Goal: Task Accomplishment & Management: Complete application form

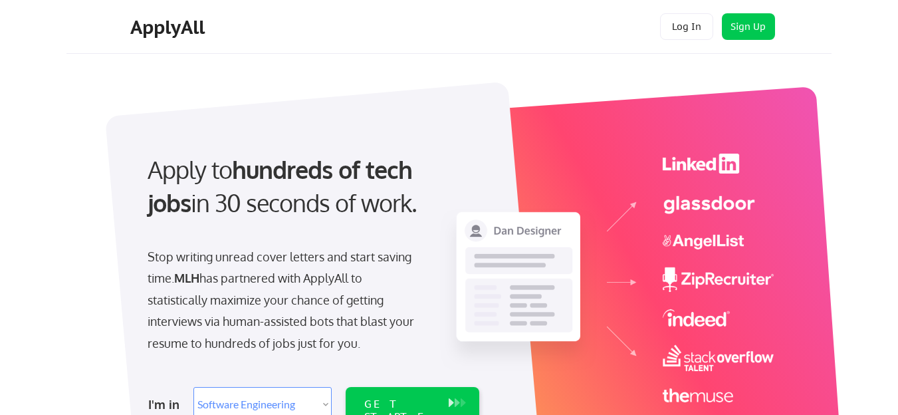
select select ""engineering""
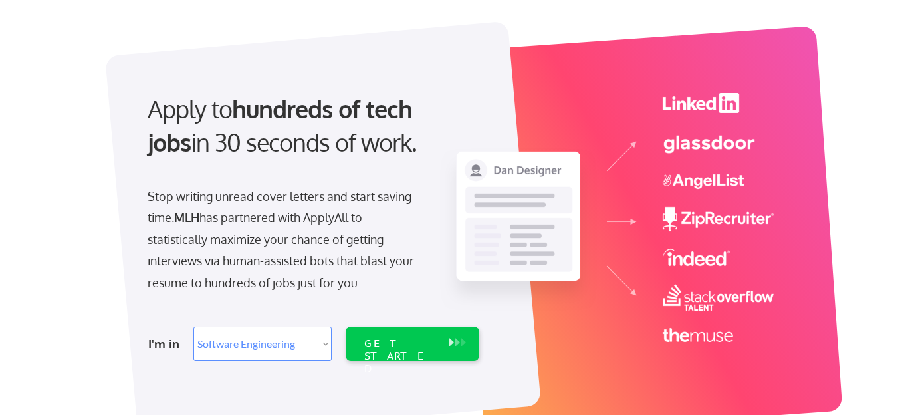
scroll to position [72, 0]
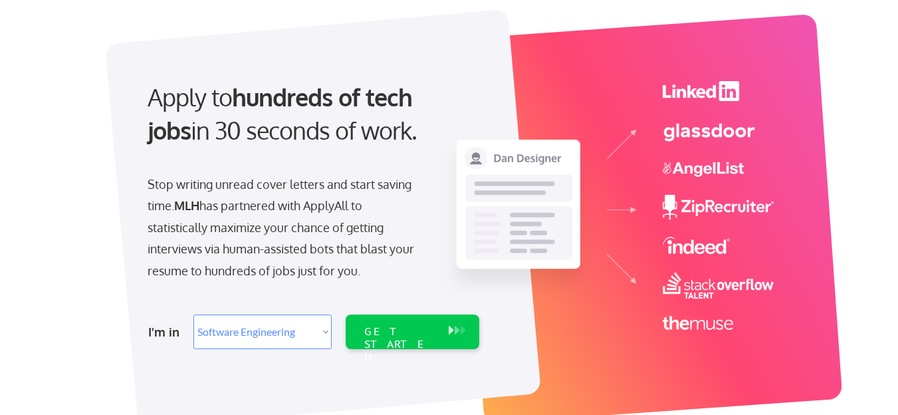
click at [662, 122] on img at bounding box center [607, 205] width 334 height 248
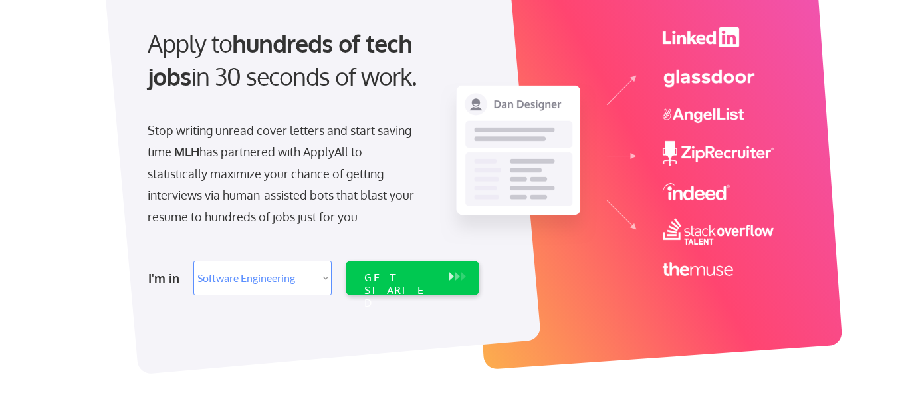
scroll to position [128, 0]
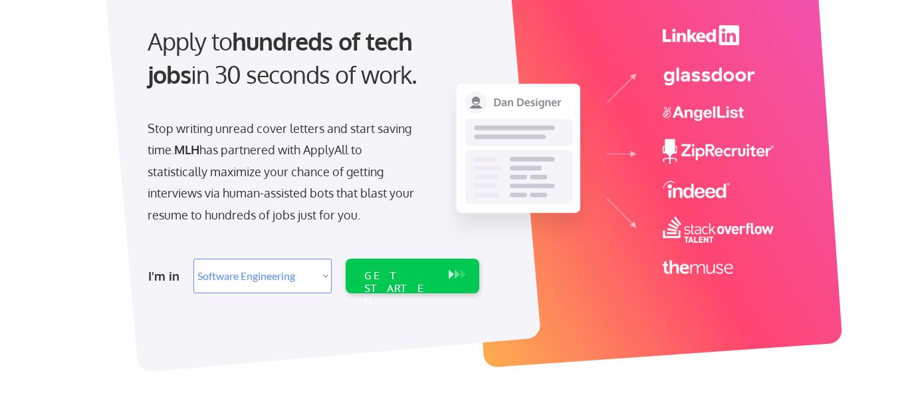
click at [243, 41] on strong "hundreds of tech jobs" at bounding box center [282, 57] width 270 height 63
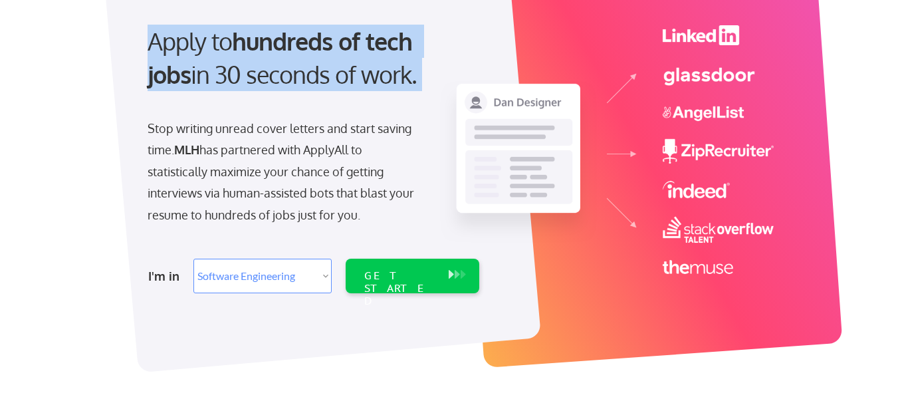
click at [243, 41] on strong "hundreds of tech jobs" at bounding box center [282, 57] width 270 height 63
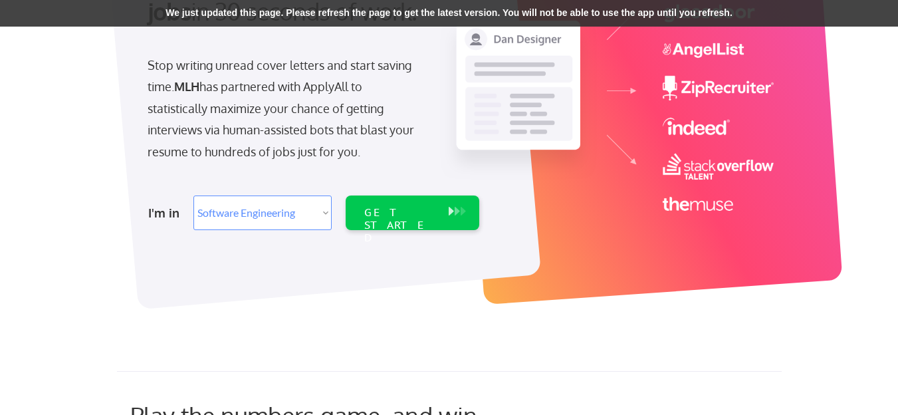
scroll to position [194, 0]
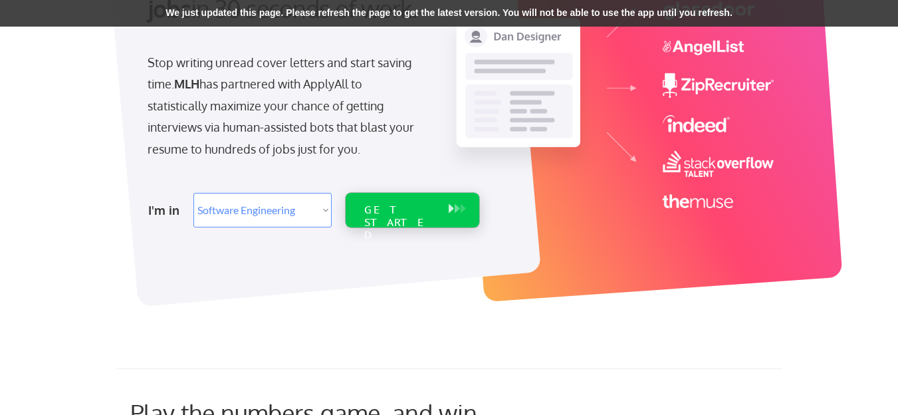
click at [401, 208] on div "GET STARTED" at bounding box center [399, 222] width 71 height 39
click at [402, 211] on div "GET STARTED" at bounding box center [399, 222] width 71 height 39
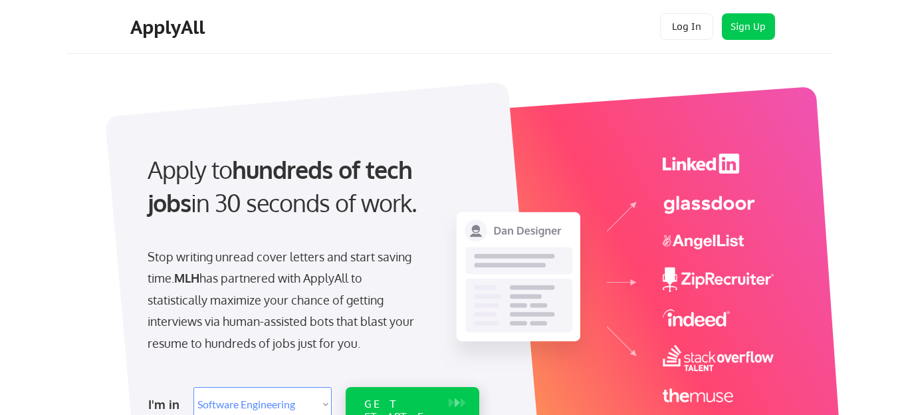
select select ""engineering""
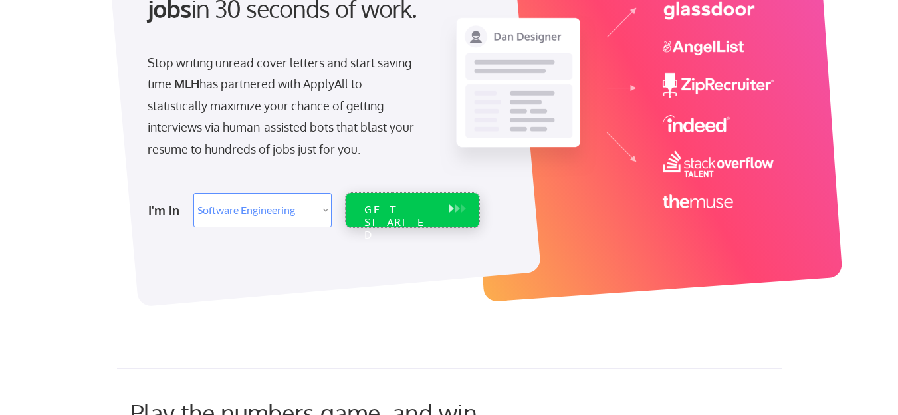
click at [407, 216] on div "GET STARTED" at bounding box center [399, 222] width 71 height 39
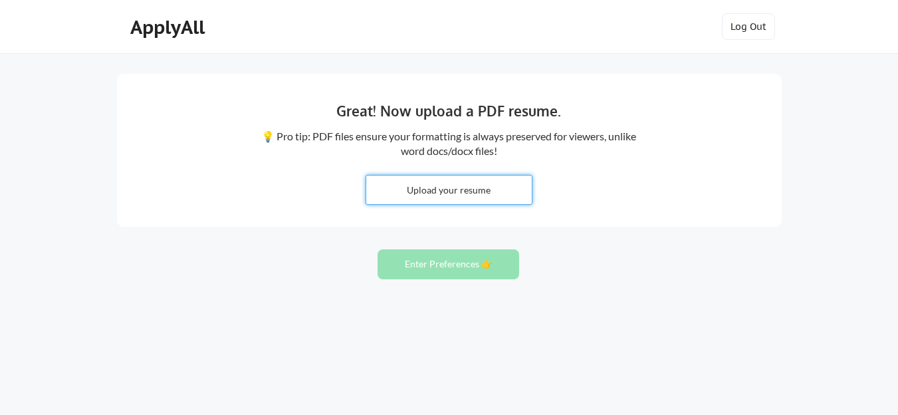
click at [452, 184] on input "file" at bounding box center [448, 189] width 165 height 29
type input "C:\fakepath\Eniola_s_Resume.pdf"
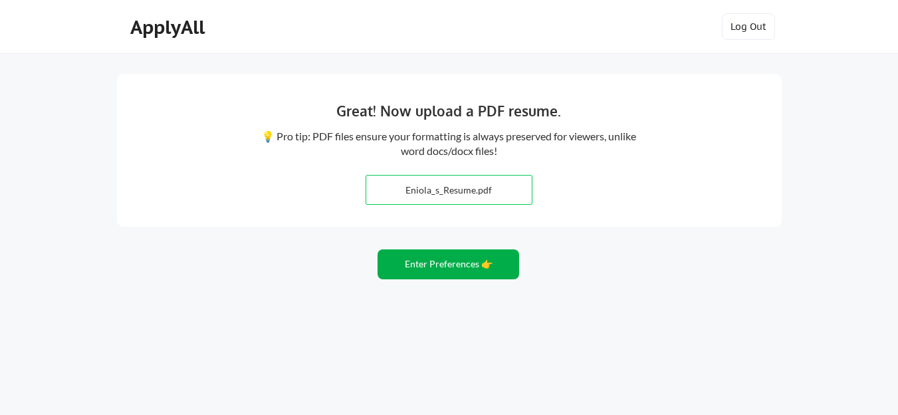
click at [409, 268] on button "Enter Preferences 👉" at bounding box center [448, 264] width 142 height 30
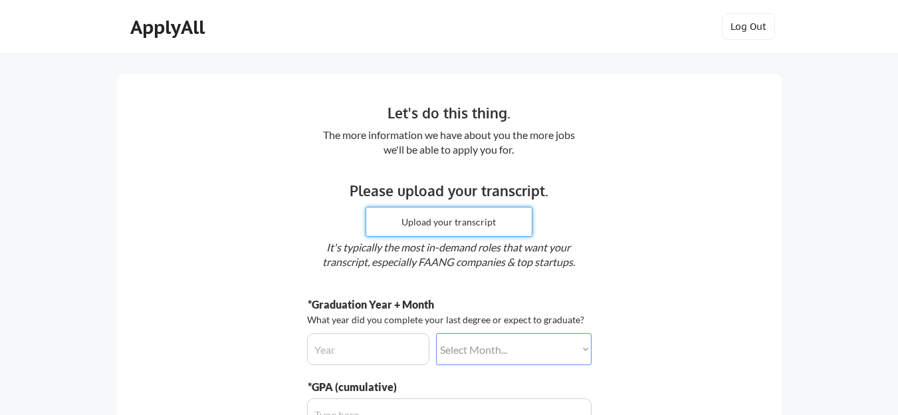
click at [465, 227] on input "file" at bounding box center [448, 221] width 165 height 29
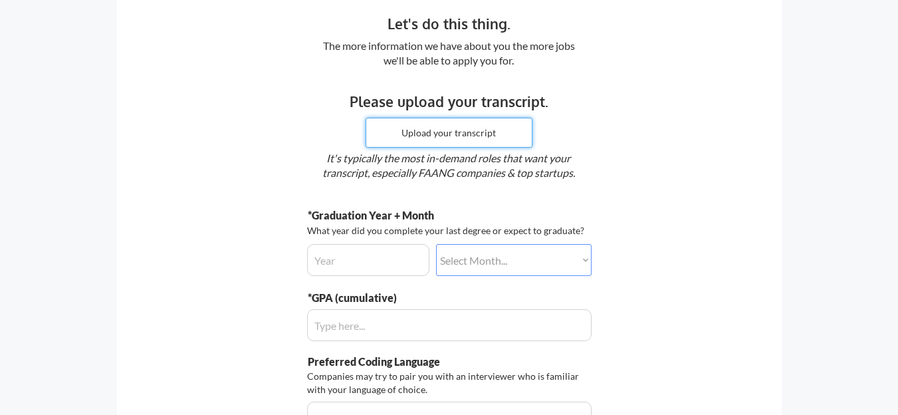
scroll to position [91, 0]
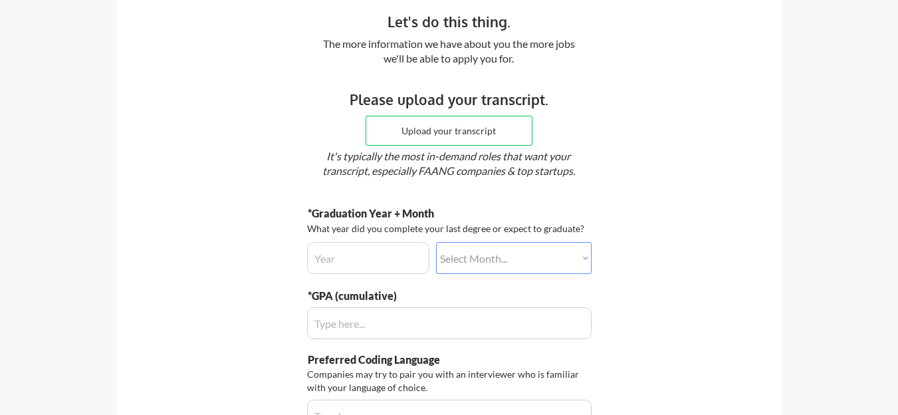
click at [324, 145] on div "Please upload your transcript. Upload your transcript It's typically the most i…" at bounding box center [448, 135] width 405 height 92
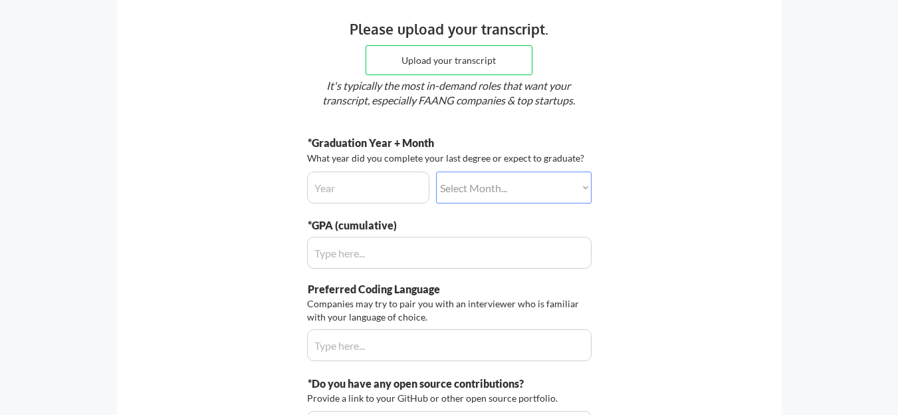
scroll to position [166, 0]
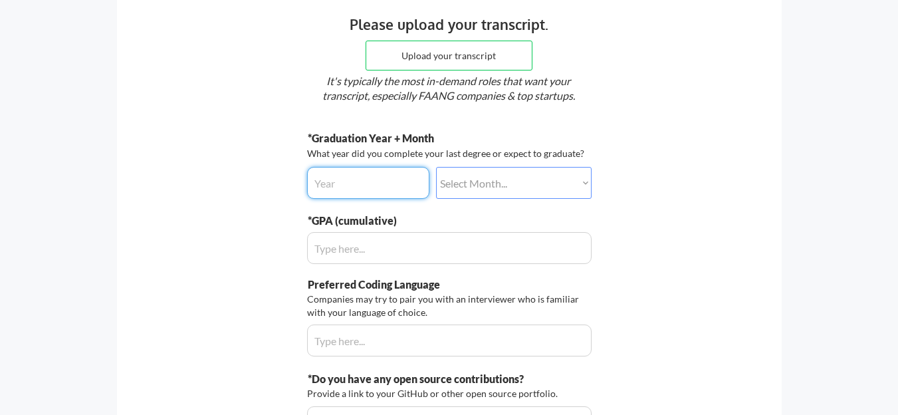
click at [340, 187] on input "input" at bounding box center [368, 183] width 122 height 32
click at [251, 169] on div "Let's do this thing. The more information we have about you the more jobs we'll…" at bounding box center [449, 192] width 664 height 569
click at [357, 191] on input "input" at bounding box center [368, 183] width 122 height 32
type input "2027"
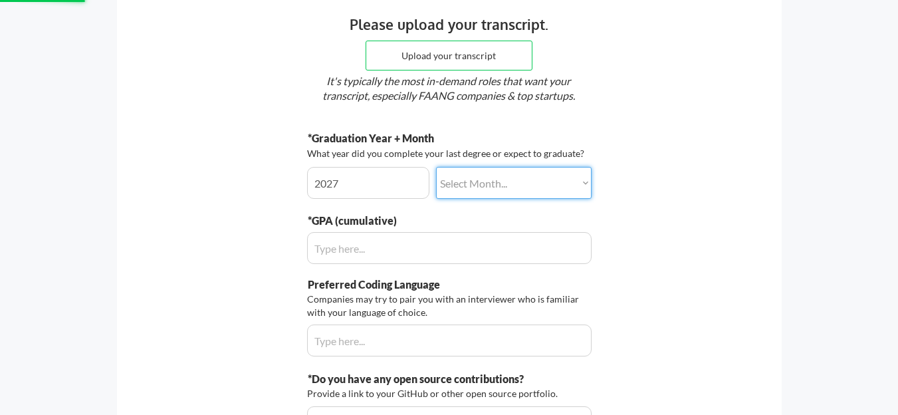
select select ""august""
click at [436, 167] on select "Select Month... January February March April May June July August September Oct…" at bounding box center [513, 183] width 155 height 32
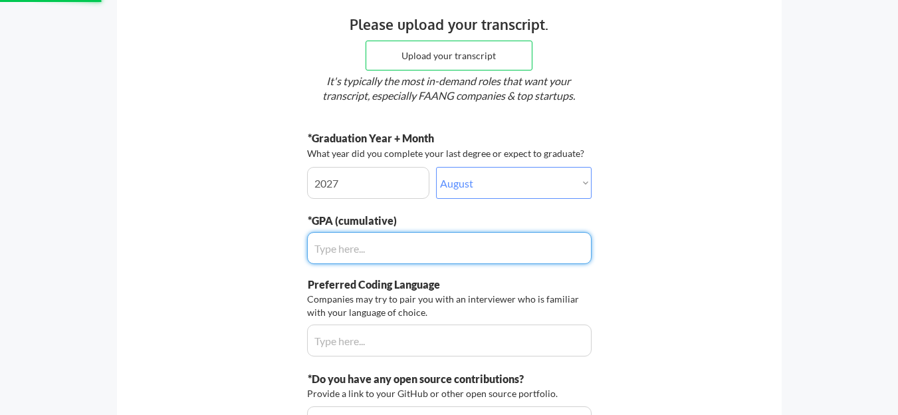
click at [391, 239] on input "input" at bounding box center [449, 248] width 284 height 32
type input "4.7"
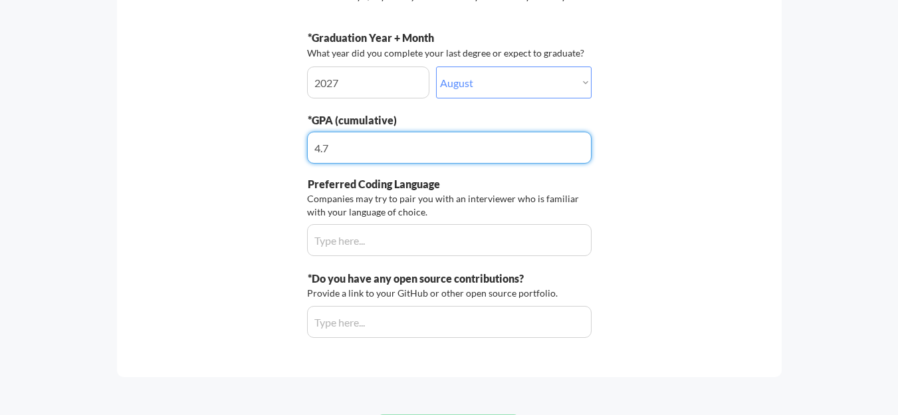
scroll to position [268, 0]
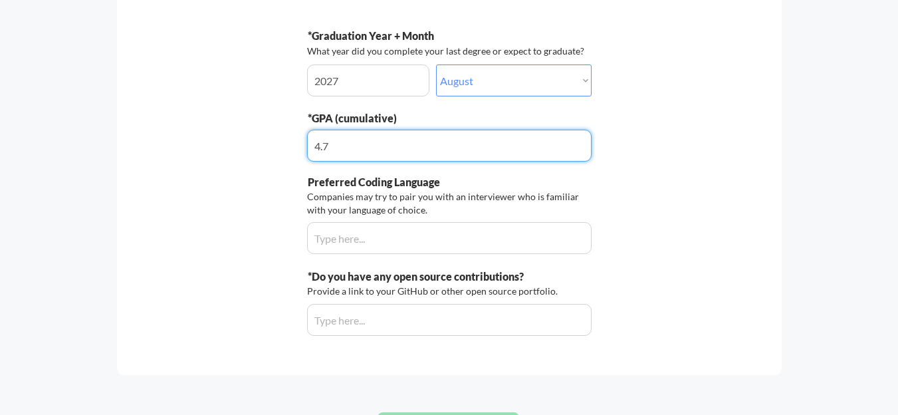
click at [353, 241] on input "input" at bounding box center [449, 238] width 284 height 32
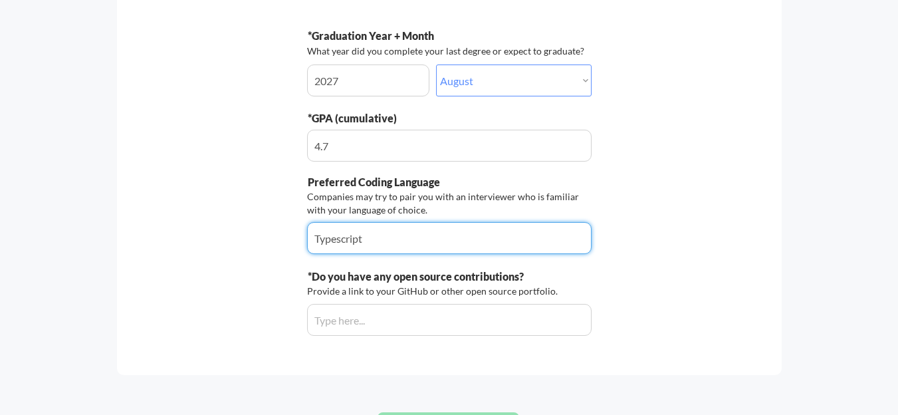
type input "Typescript"
click at [362, 325] on input "input" at bounding box center [449, 320] width 284 height 32
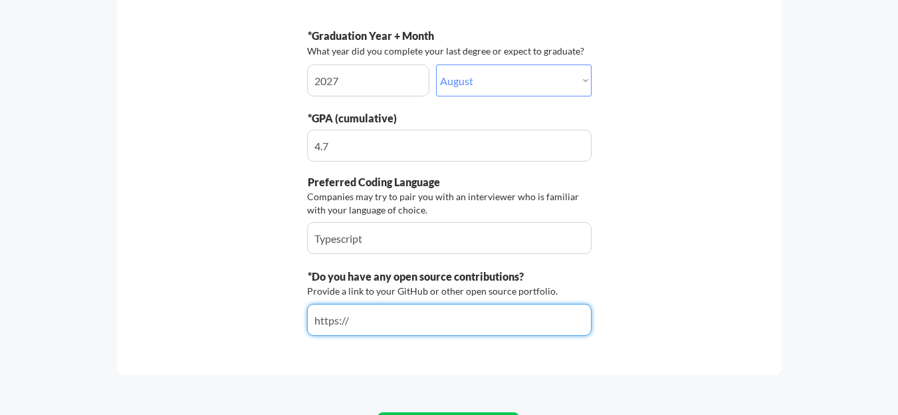
click at [349, 324] on input "input" at bounding box center [449, 320] width 284 height 32
paste input "https://github.com/Enielect"
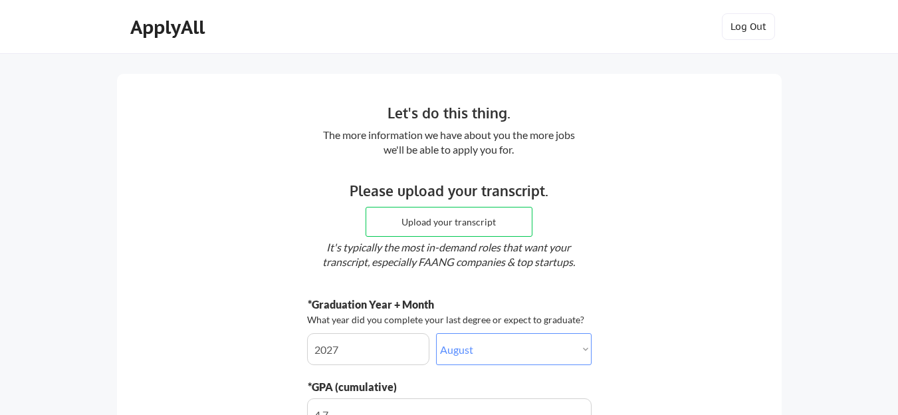
scroll to position [383, 0]
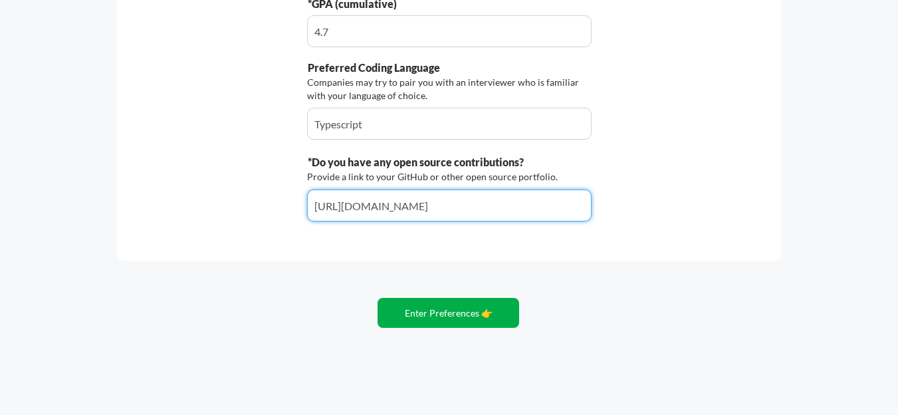
type input "https://github.com/Enielect"
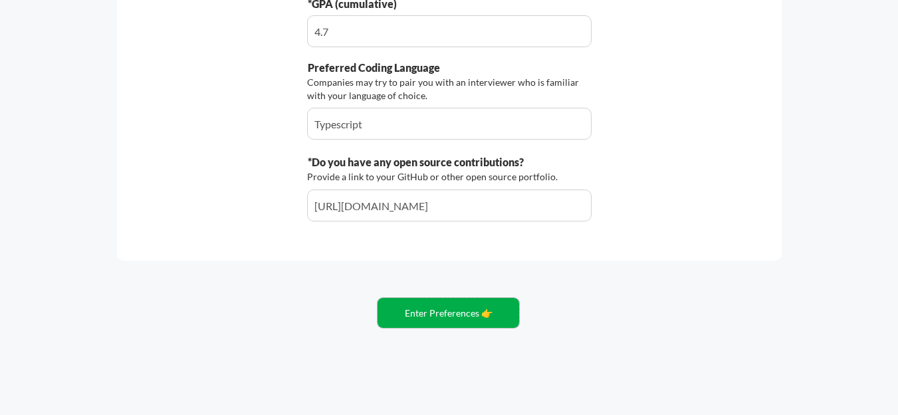
click at [435, 325] on button "Enter Preferences 👉" at bounding box center [448, 313] width 142 height 30
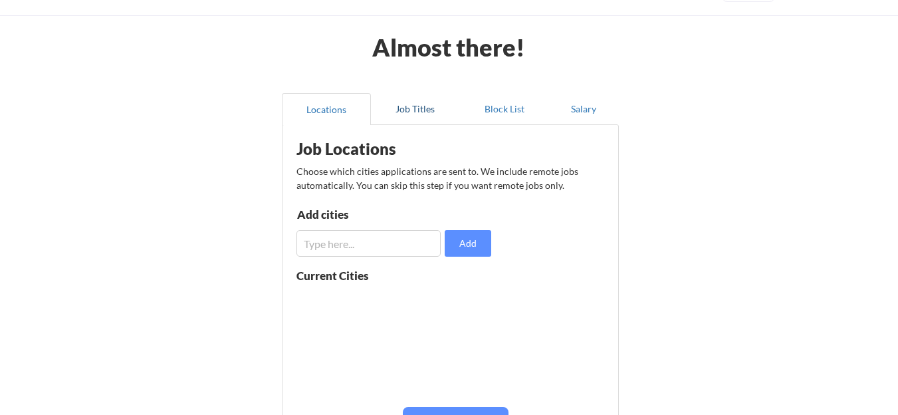
scroll to position [27, 0]
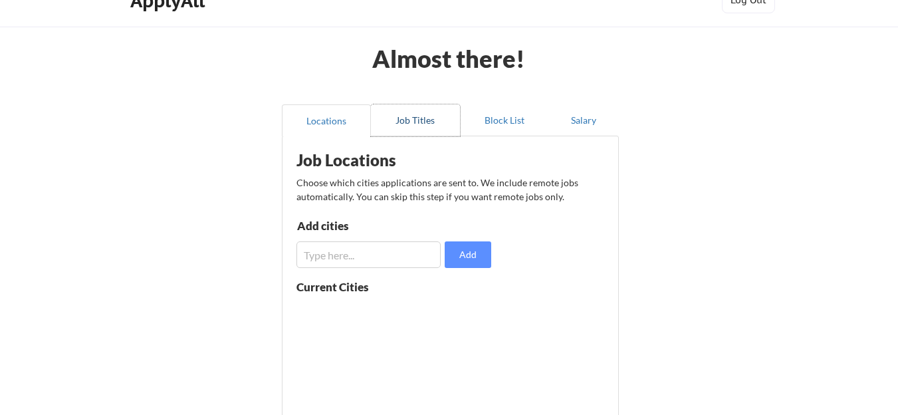
click at [419, 117] on button "Job Titles" at bounding box center [415, 120] width 89 height 32
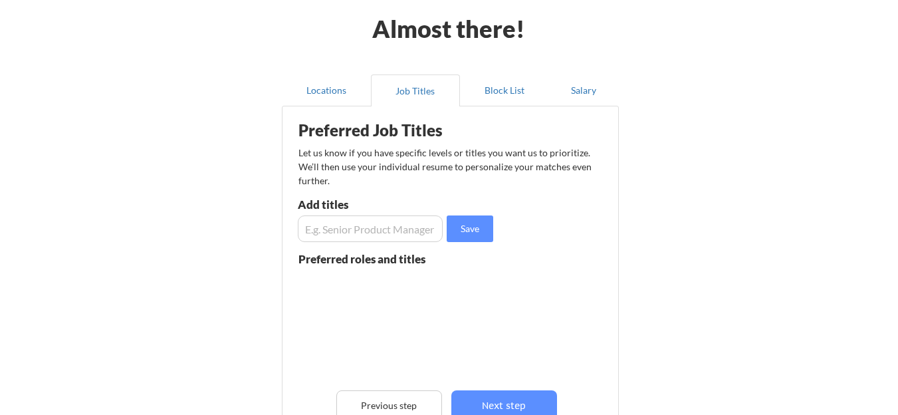
scroll to position [92, 0]
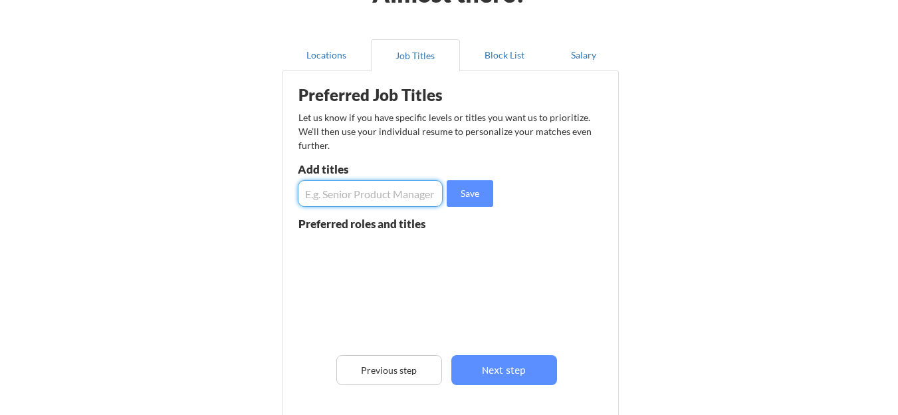
click at [371, 201] on input "input" at bounding box center [370, 193] width 145 height 27
type input "software engineer"
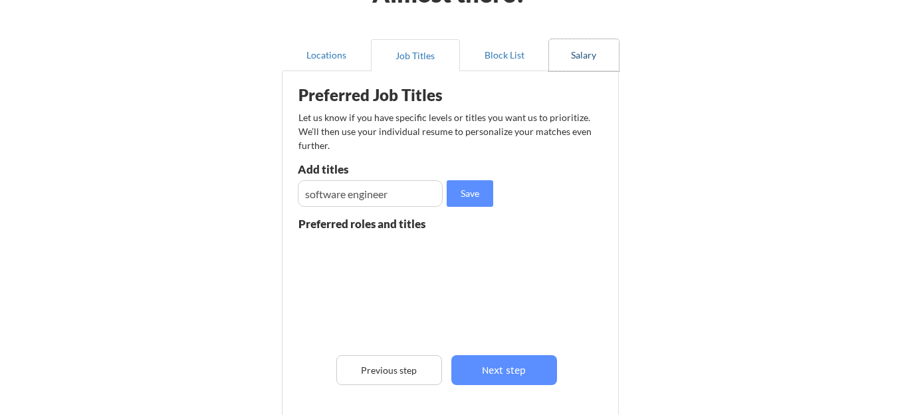
click at [573, 45] on button "Salary" at bounding box center [584, 55] width 70 height 32
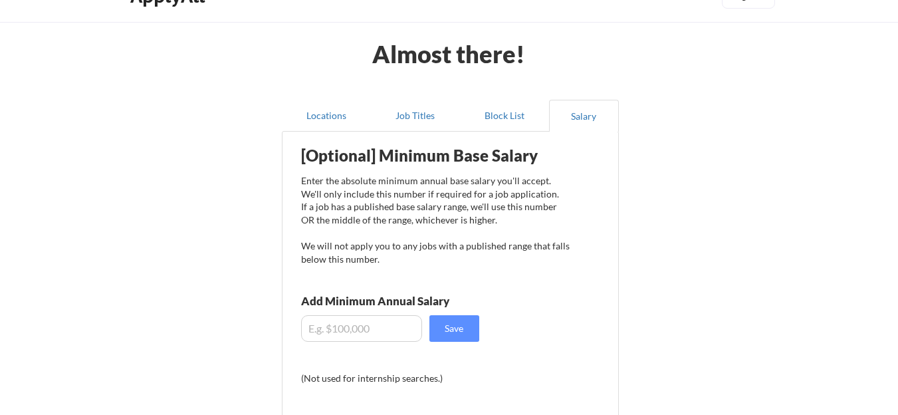
scroll to position [0, 0]
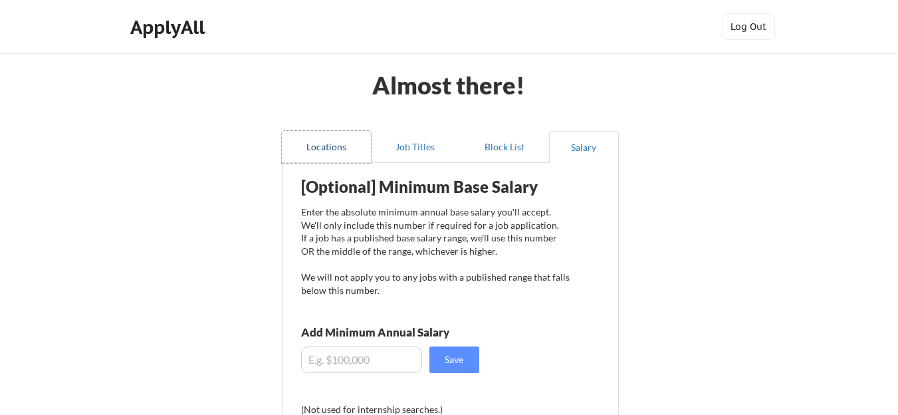
click at [345, 142] on button "Locations" at bounding box center [326, 147] width 89 height 32
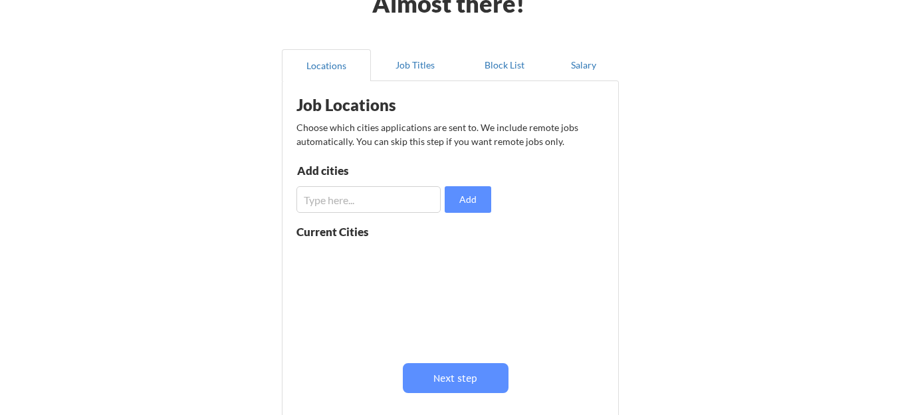
scroll to position [72, 0]
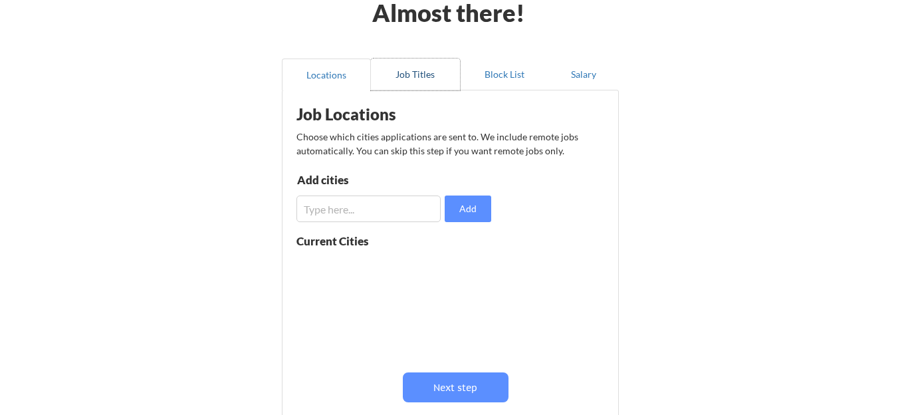
click at [400, 68] on button "Job Titles" at bounding box center [415, 74] width 89 height 32
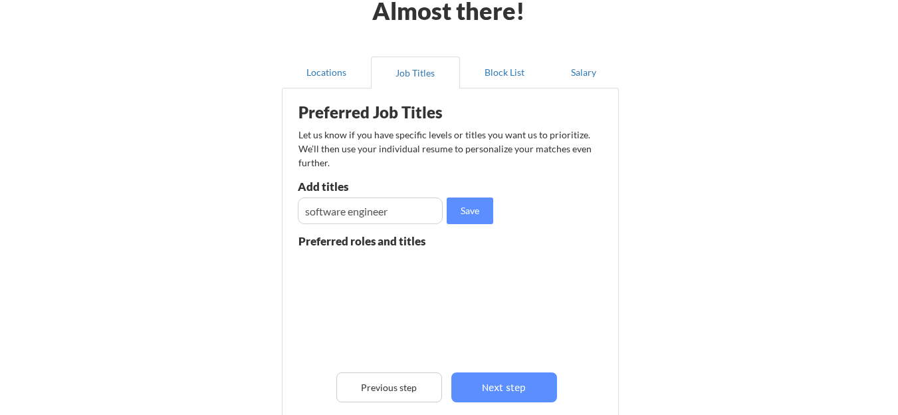
scroll to position [80, 0]
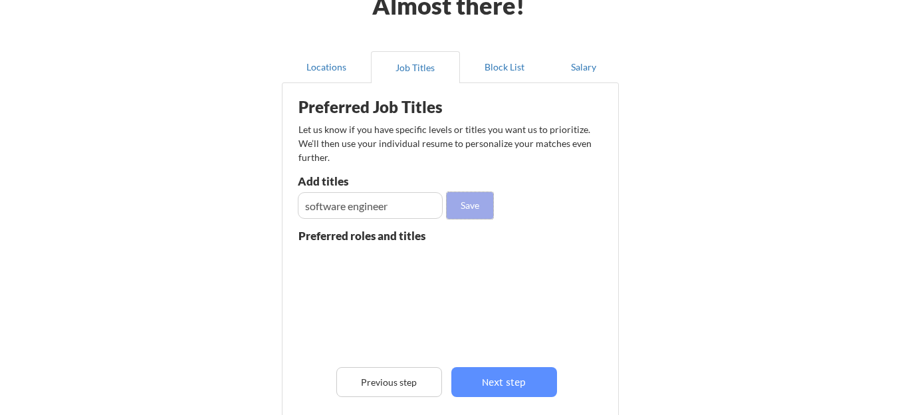
click at [468, 207] on button "Save" at bounding box center [469, 205] width 47 height 27
click at [502, 66] on button "Block List" at bounding box center [504, 67] width 89 height 32
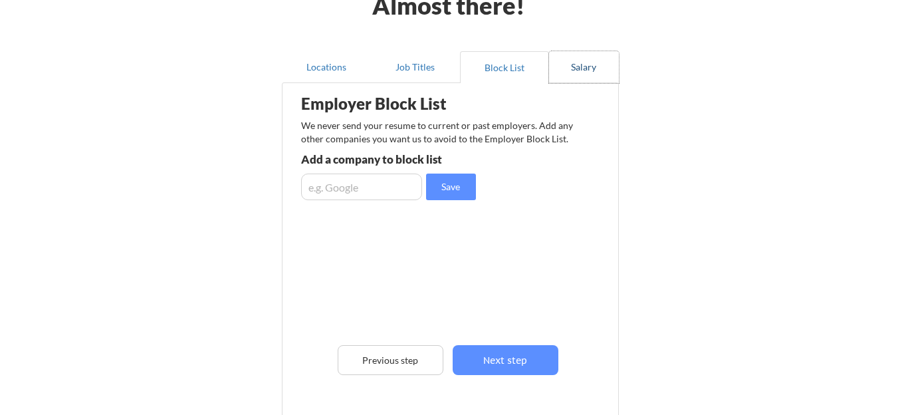
click at [587, 58] on button "Salary" at bounding box center [584, 67] width 70 height 32
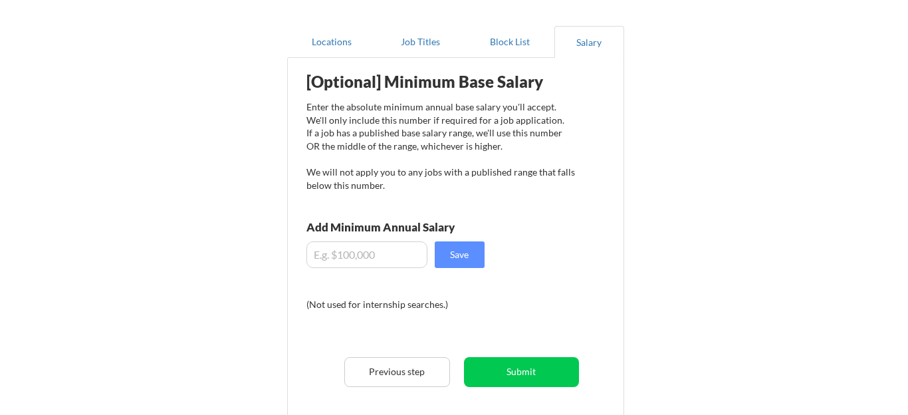
scroll to position [119, 0]
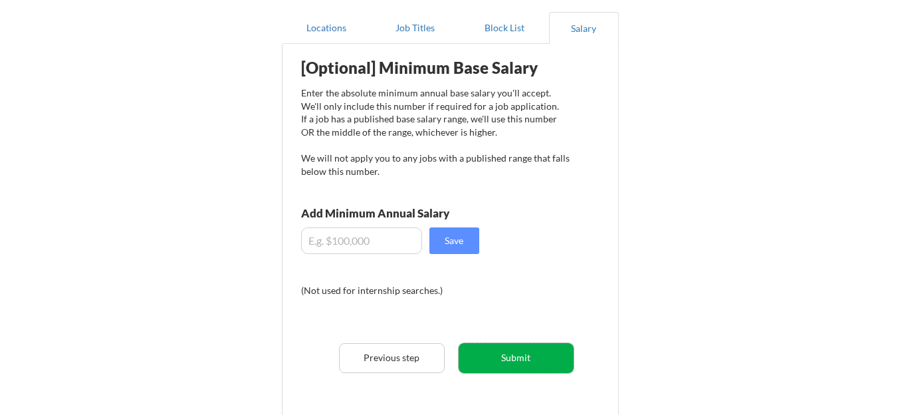
click at [506, 359] on button "Submit" at bounding box center [515, 358] width 115 height 30
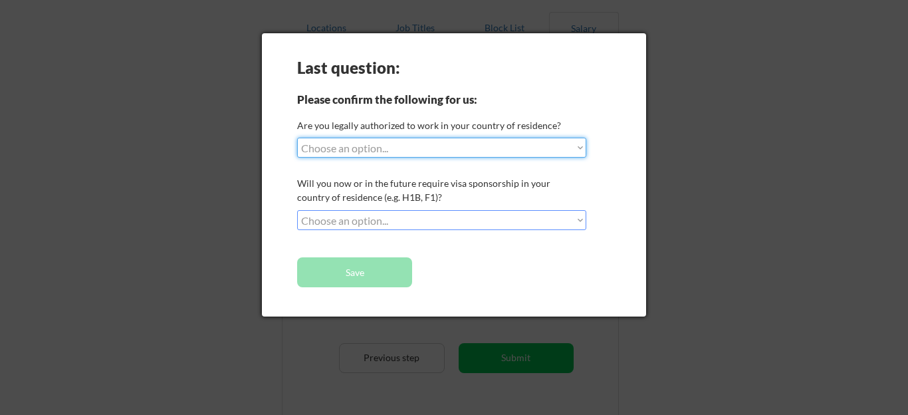
drag, startPoint x: 411, startPoint y: 147, endPoint x: 368, endPoint y: 111, distance: 56.1
click at [368, 111] on div "Last question: Please confirm the following for us: Are you legally authorized …" at bounding box center [454, 174] width 384 height 283
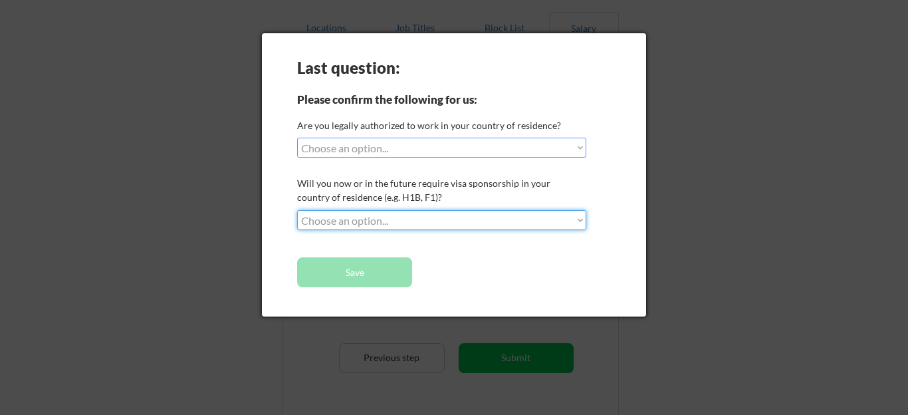
select select ""yes__i_will_need_sponsorship""
click at [297, 210] on select "Choose an option... No, I will not need sponsorship Yes, I will need sponsorship" at bounding box center [441, 220] width 289 height 20
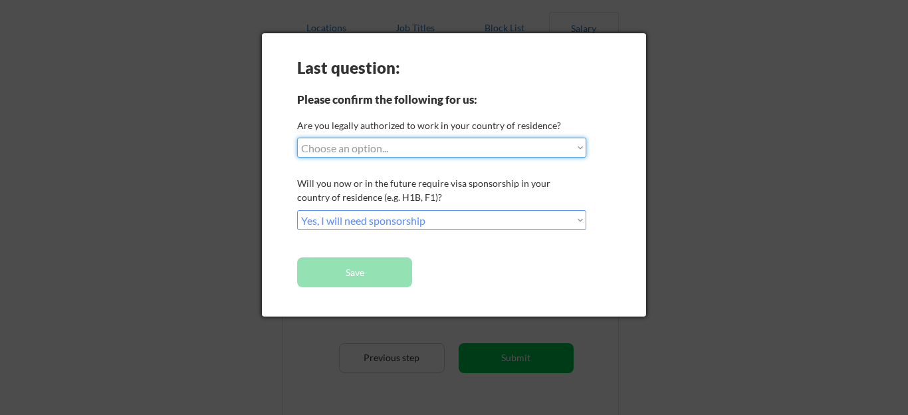
select select ""no__i_am_not__yet__authorized""
click at [297, 138] on select "Choose an option... Yes, I am a US Citizen Yes, I am a Canadian Citizen Yes, I …" at bounding box center [441, 148] width 289 height 20
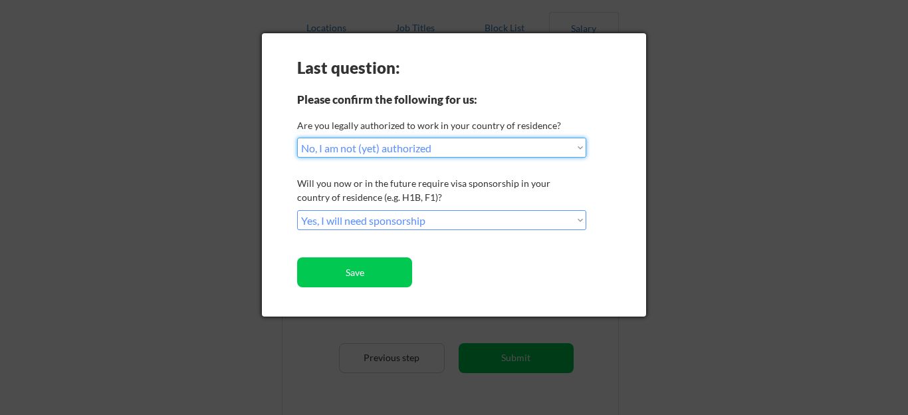
drag, startPoint x: 410, startPoint y: 146, endPoint x: 415, endPoint y: 115, distance: 31.0
click at [415, 115] on div "Last question: Please confirm the following for us: Are you legally authorized …" at bounding box center [454, 174] width 384 height 283
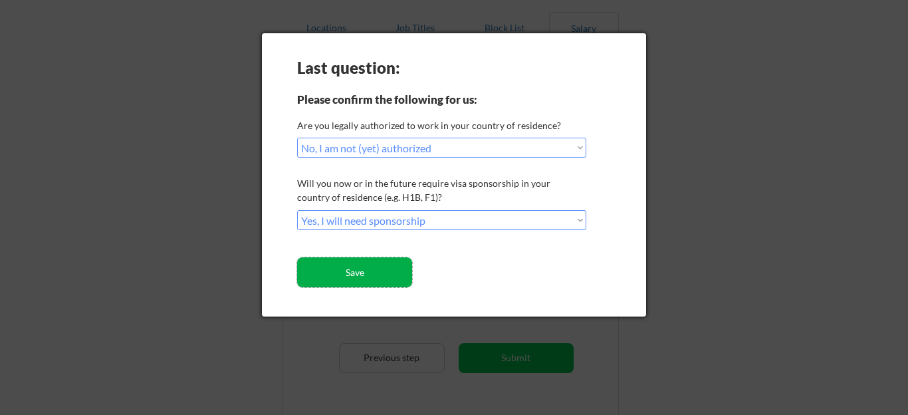
click at [371, 262] on button "Save" at bounding box center [354, 272] width 115 height 30
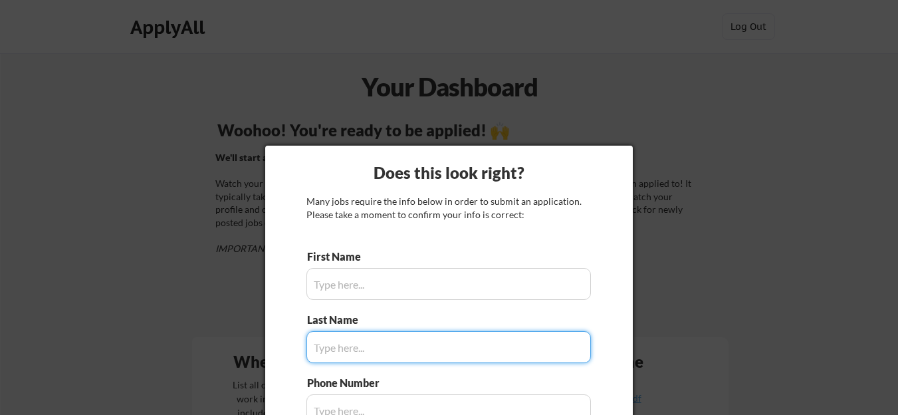
scroll to position [33, 0]
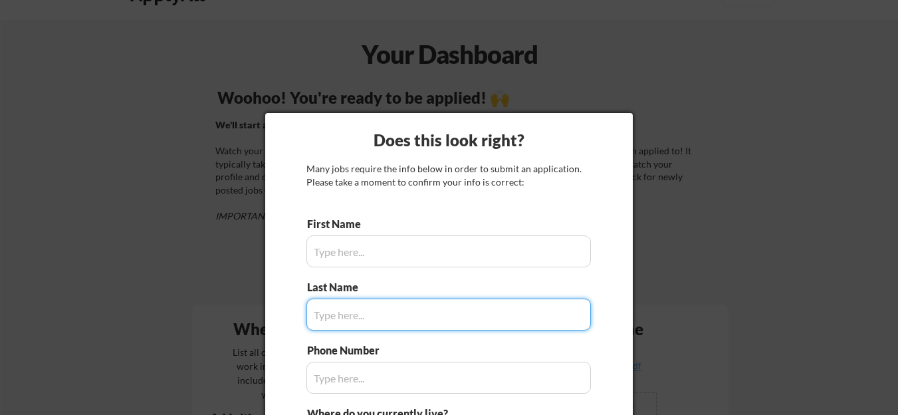
type input "Eniola"
type input "[PHONE_NUMBER]"
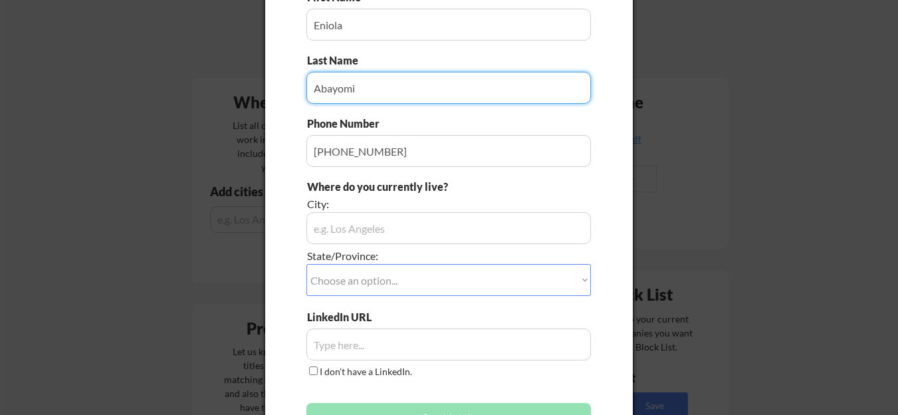
scroll to position [266, 0]
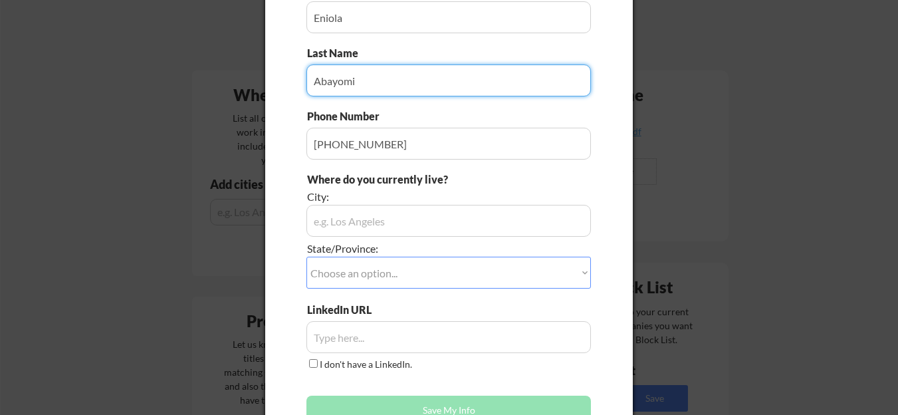
type input "Abayomi"
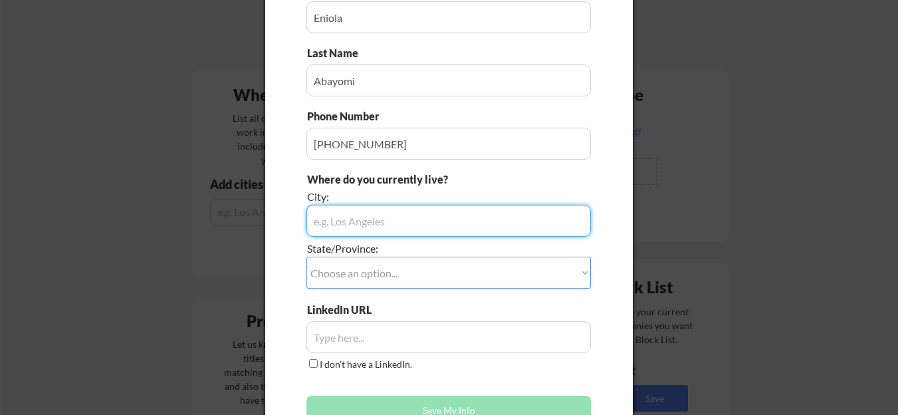
click at [392, 226] on input "input" at bounding box center [448, 221] width 284 height 32
type input "[GEOGRAPHIC_DATA]"
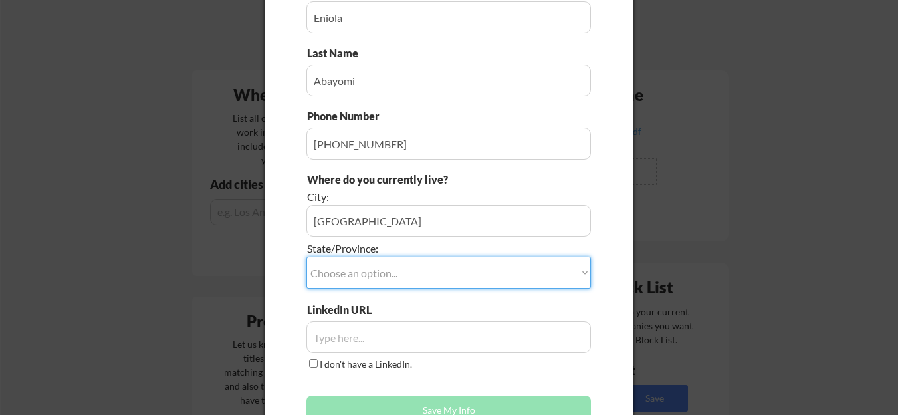
select select ""Other/Not Applicable""
click at [306, 256] on select "Choose an option... Other/Not Applicable [US_STATE] [US_STATE] [GEOGRAPHIC_DATA…" at bounding box center [448, 272] width 284 height 32
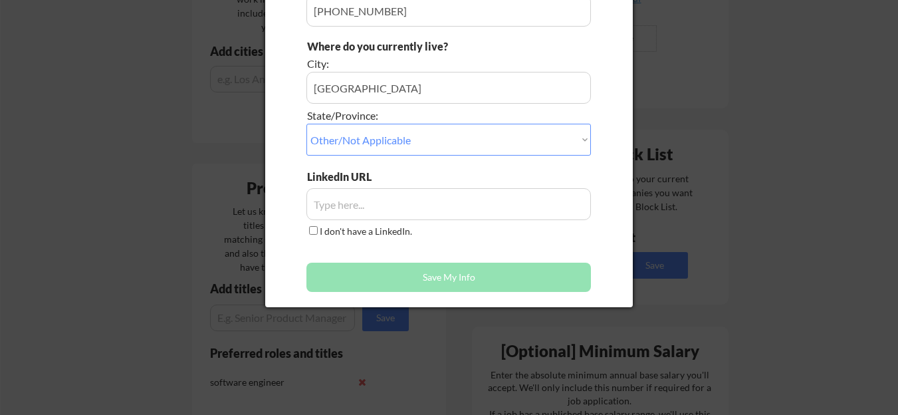
scroll to position [409, 0]
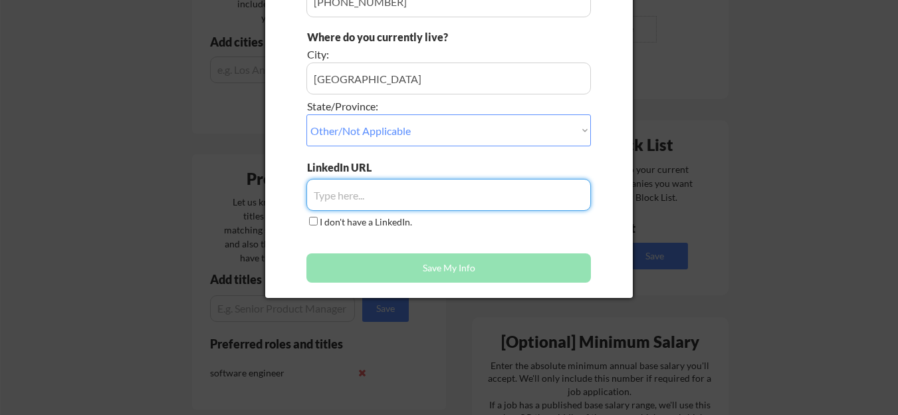
click at [359, 195] on input "input" at bounding box center [448, 195] width 284 height 32
paste input "[URL][DOMAIN_NAME][PERSON_NAME]"
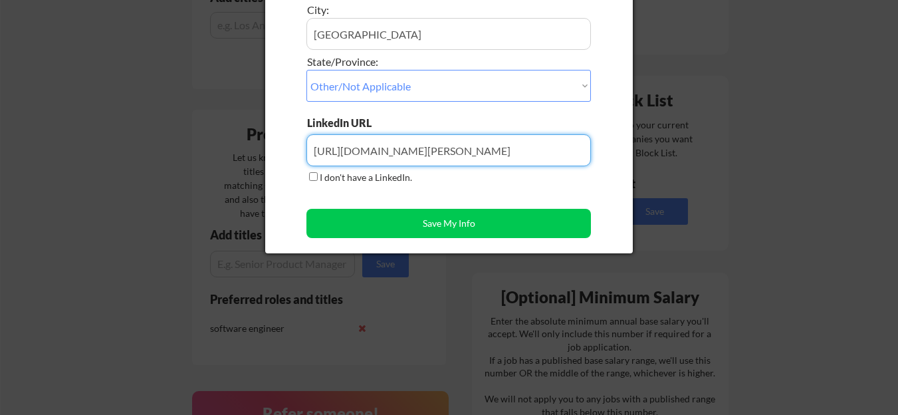
scroll to position [439, 0]
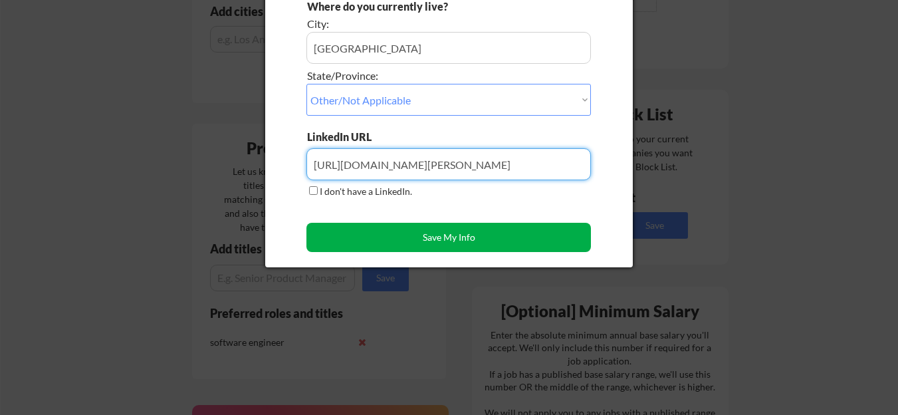
type input "[URL][DOMAIN_NAME][PERSON_NAME]"
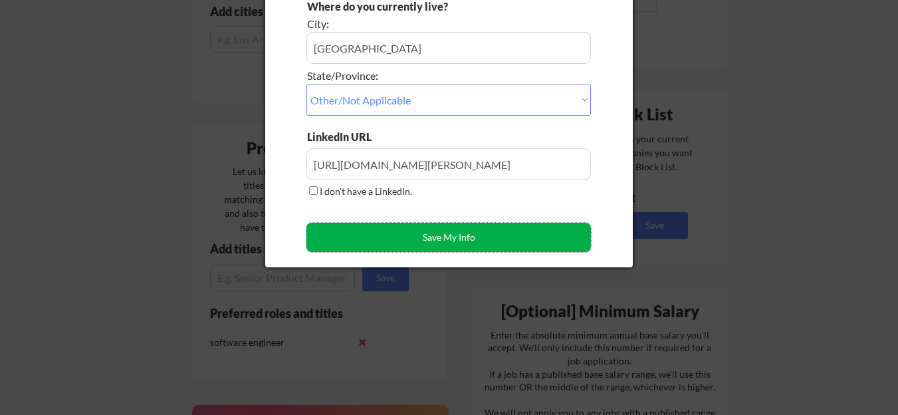
click at [397, 237] on button "Save My Info" at bounding box center [448, 237] width 284 height 29
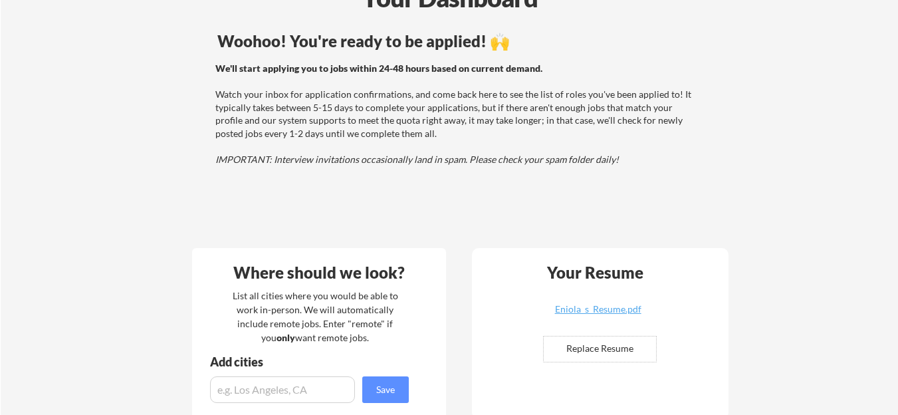
scroll to position [91, 0]
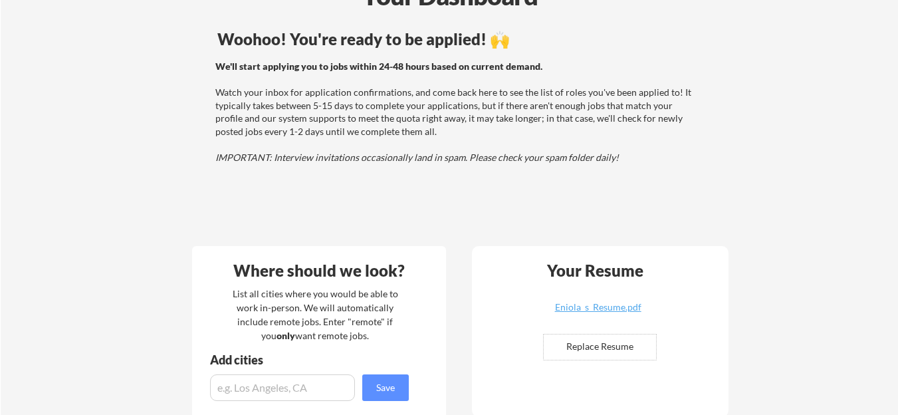
click at [290, 95] on div "We'll start applying you to jobs within 24-48 hours based on current demand. Wa…" at bounding box center [454, 112] width 479 height 104
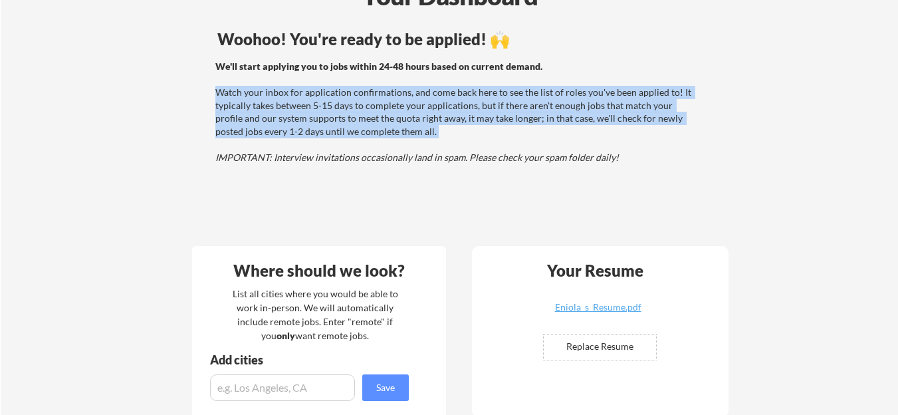
click at [290, 95] on div "We'll start applying you to jobs within 24-48 hours based on current demand. Wa…" at bounding box center [454, 112] width 479 height 104
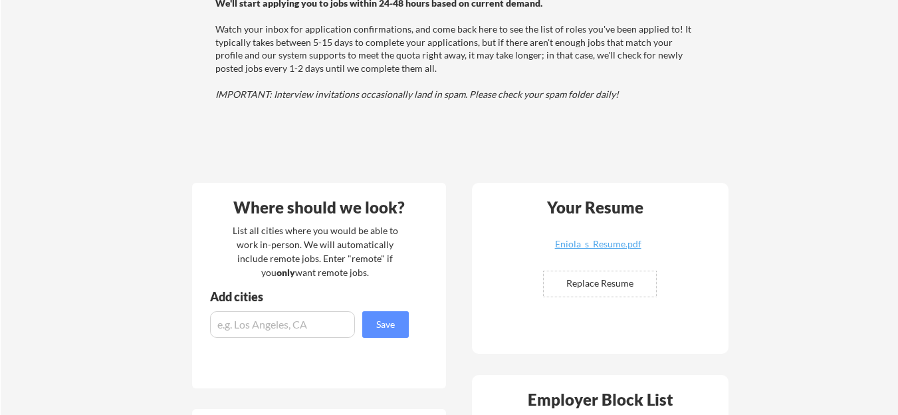
scroll to position [159, 0]
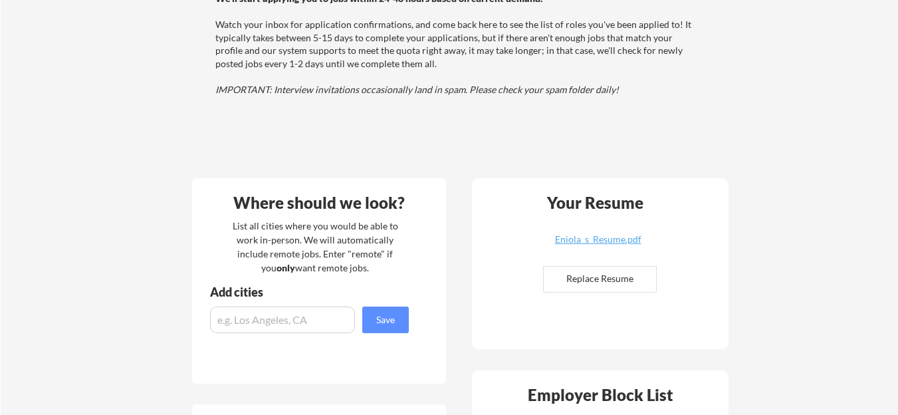
click at [299, 90] on em "IMPORTANT: Interview invitations occasionally land in spam. Please check your s…" at bounding box center [416, 89] width 403 height 11
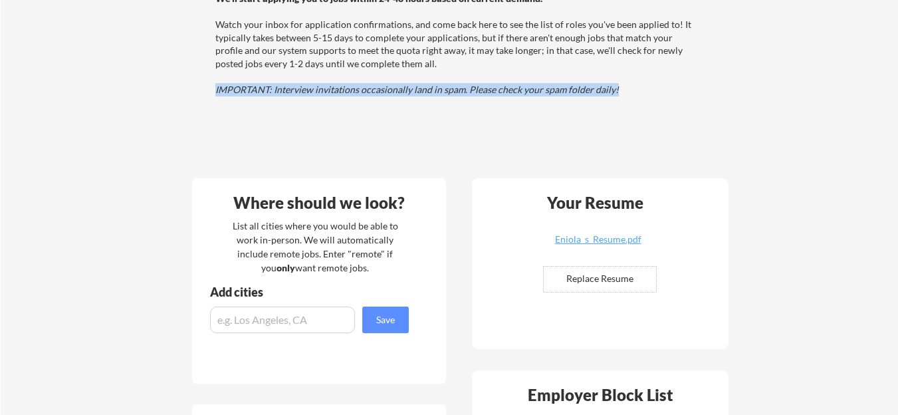
click at [299, 90] on em "IMPORTANT: Interview invitations occasionally land in spam. Please check your s…" at bounding box center [416, 89] width 403 height 11
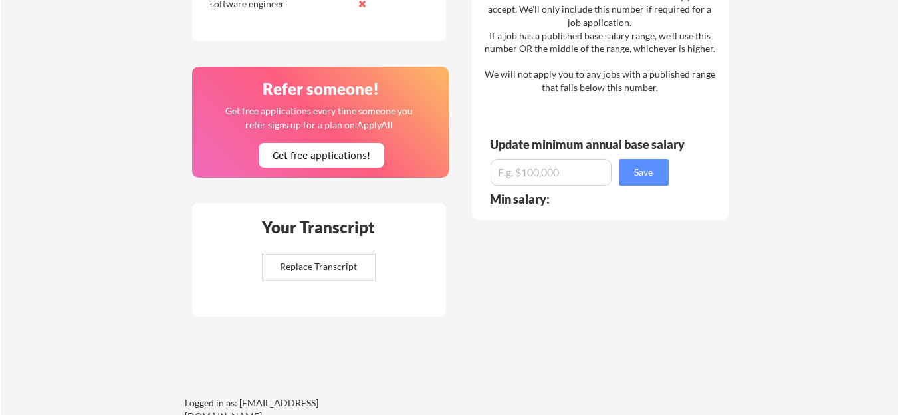
scroll to position [803, 0]
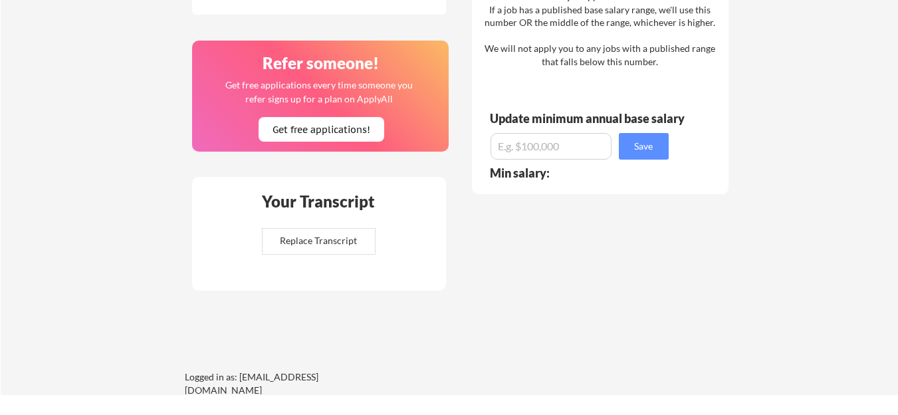
click at [307, 60] on div "Refer someone!" at bounding box center [320, 63] width 247 height 16
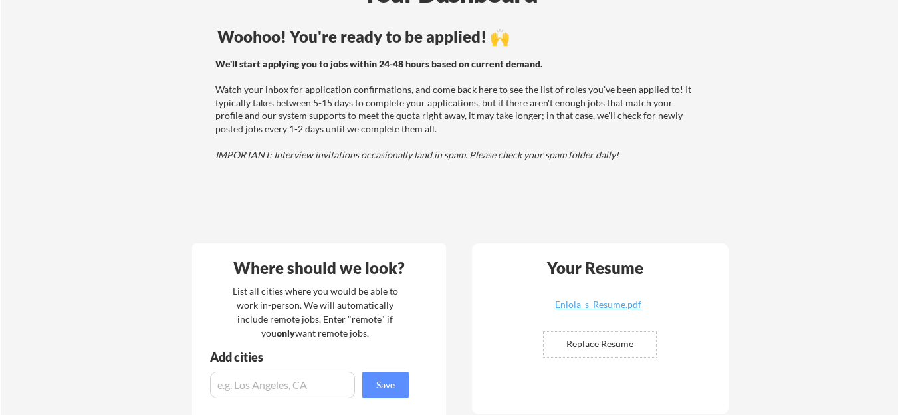
scroll to position [0, 0]
